Goal: Leave review/rating: Share an evaluation or opinion about a product, service, or content

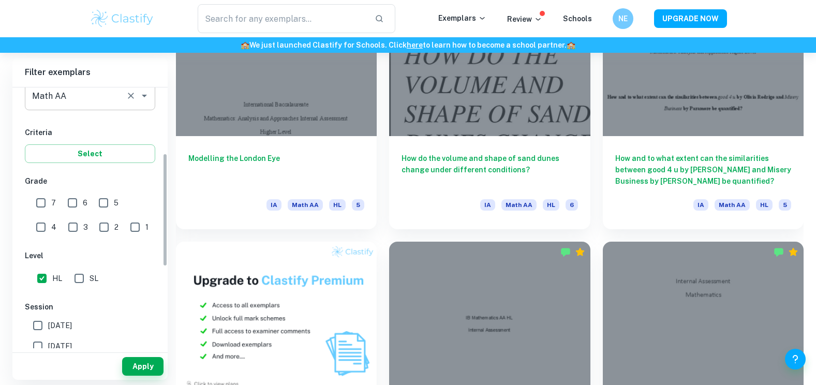
scroll to position [151, 0]
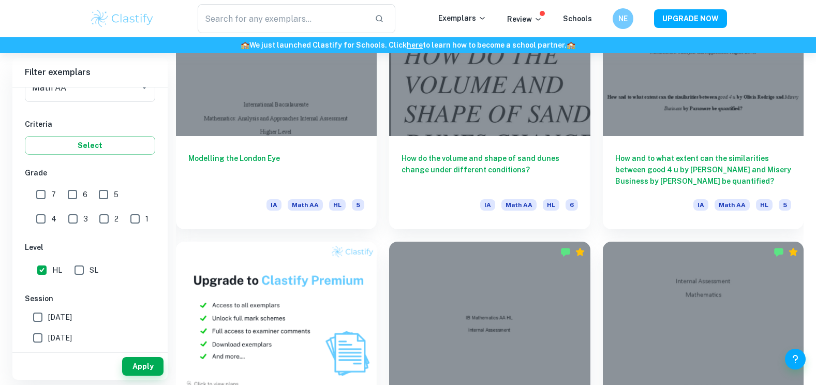
click at [47, 194] on input "7" at bounding box center [41, 194] width 21 height 21
checkbox input "true"
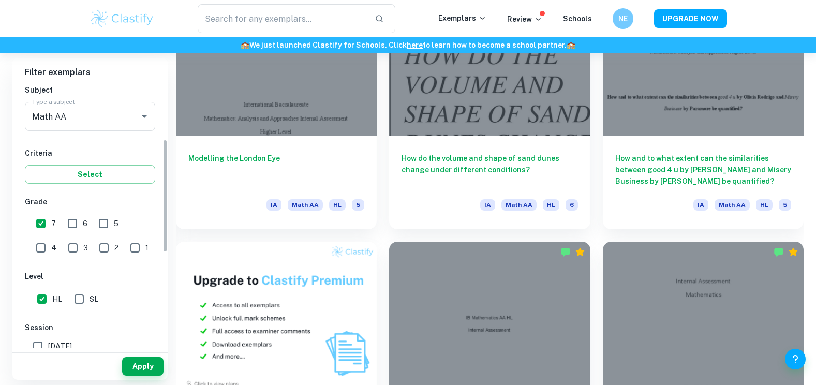
scroll to position [120, 0]
click at [141, 367] on button "Apply" at bounding box center [142, 366] width 41 height 19
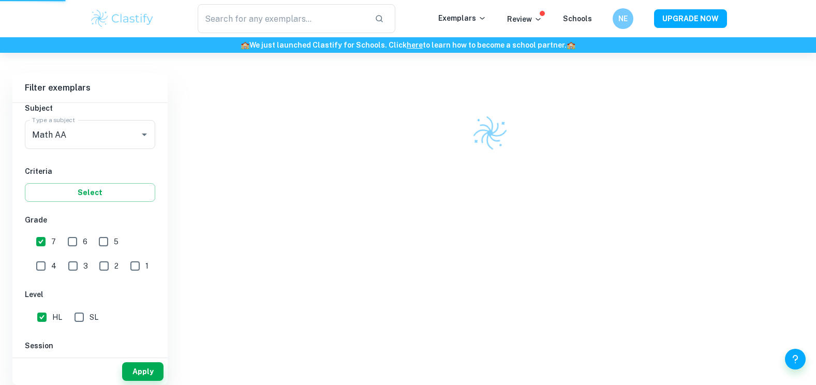
scroll to position [270, 0]
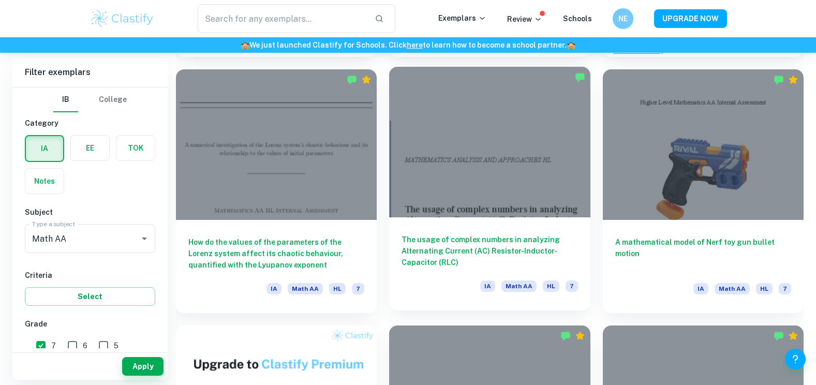
scroll to position [539, 0]
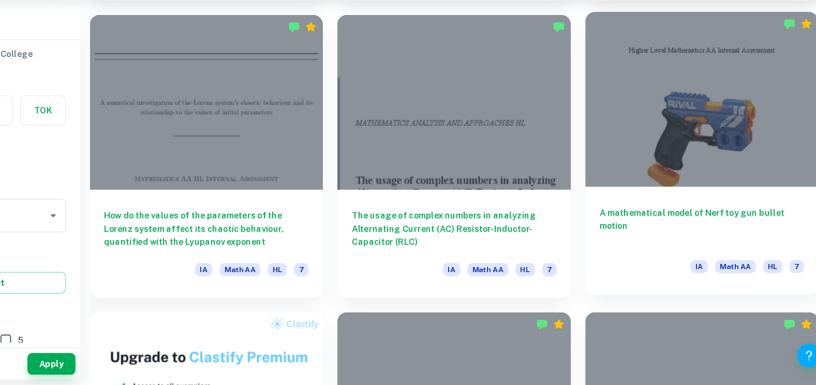
click at [672, 144] on div at bounding box center [703, 138] width 201 height 151
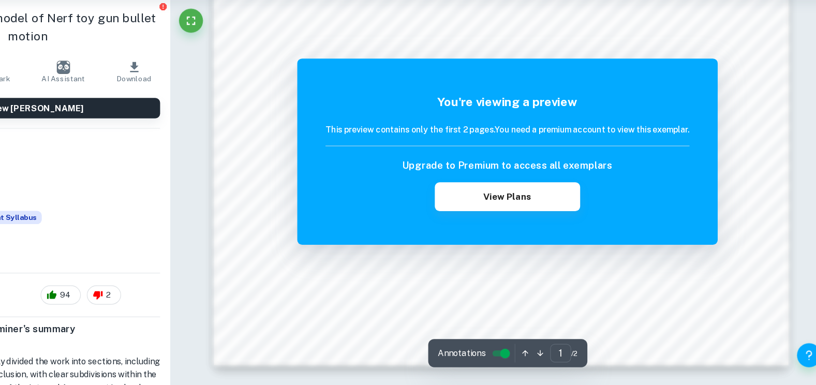
scroll to position [1152, 0]
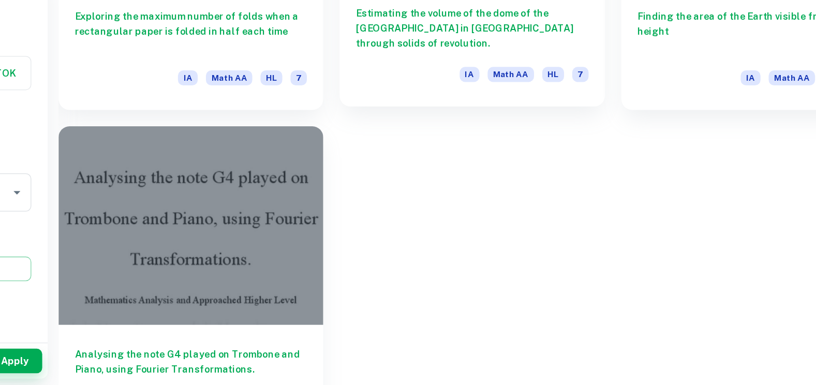
scroll to position [2513, 0]
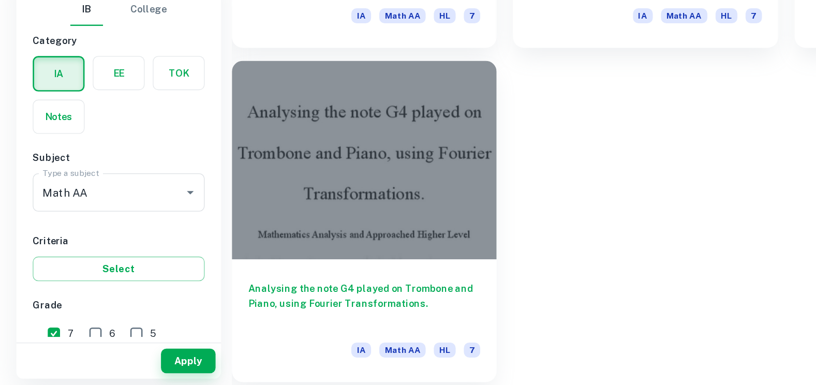
click at [352, 263] on div at bounding box center [276, 214] width 201 height 151
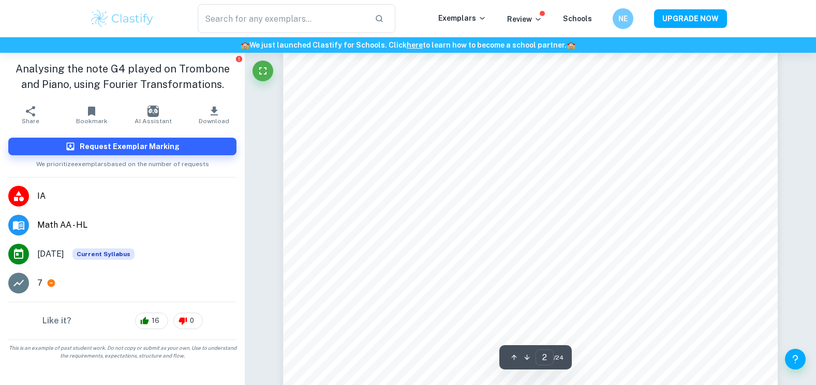
scroll to position [922, 0]
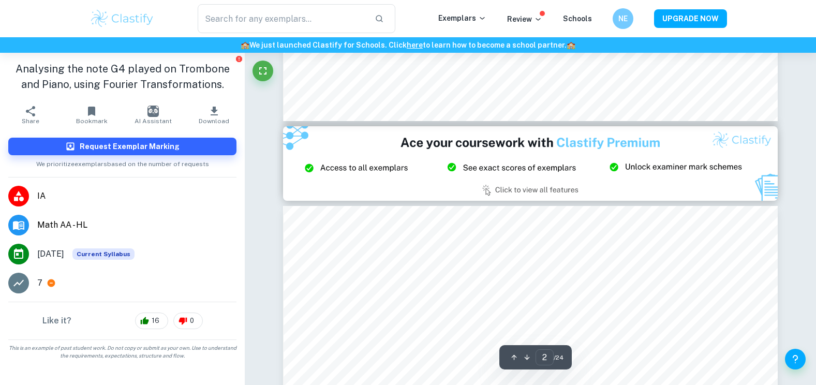
type input "3"
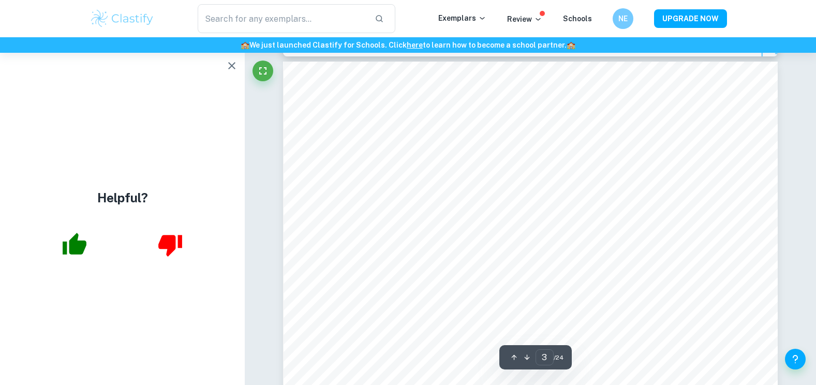
scroll to position [1574, 0]
